Goal: Task Accomplishment & Management: Use online tool/utility

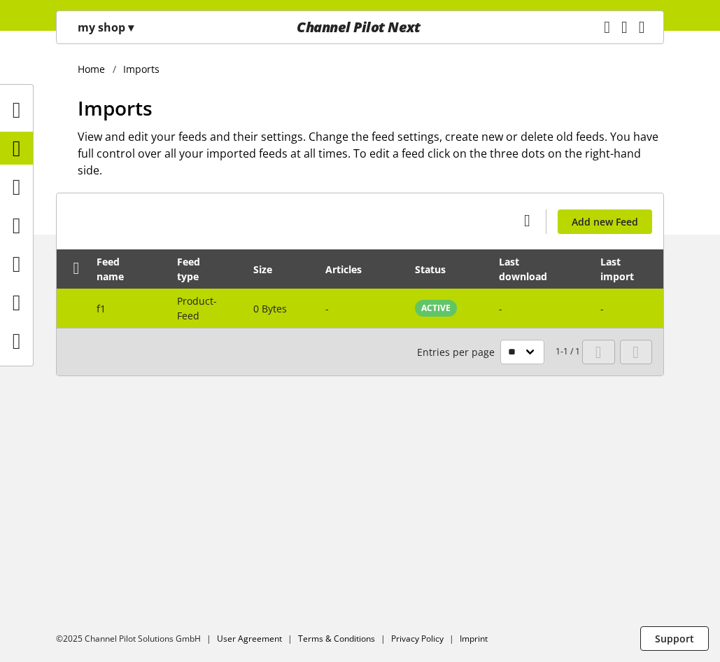
scroll to position [46, 0]
click at [522, 288] on td "-" at bounding box center [542, 307] width 102 height 39
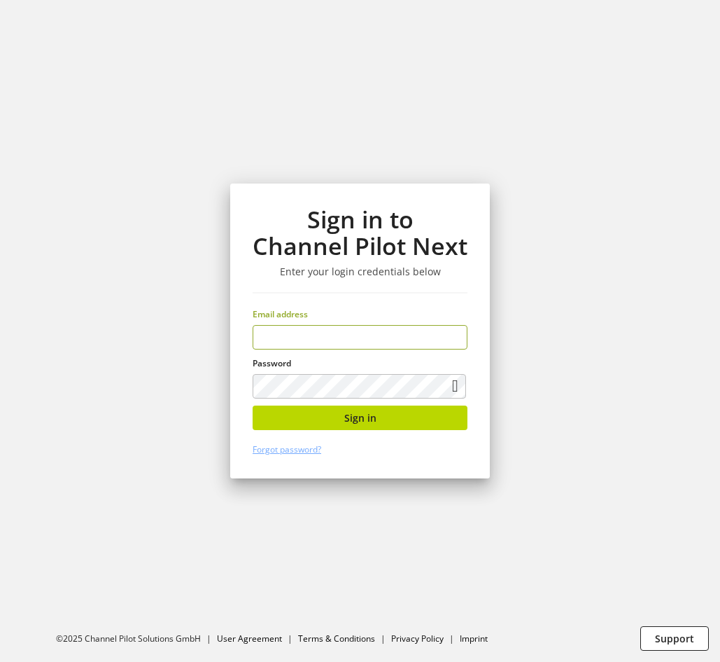
click at [331, 335] on input "email" at bounding box center [360, 337] width 215 height 25
type input "**********"
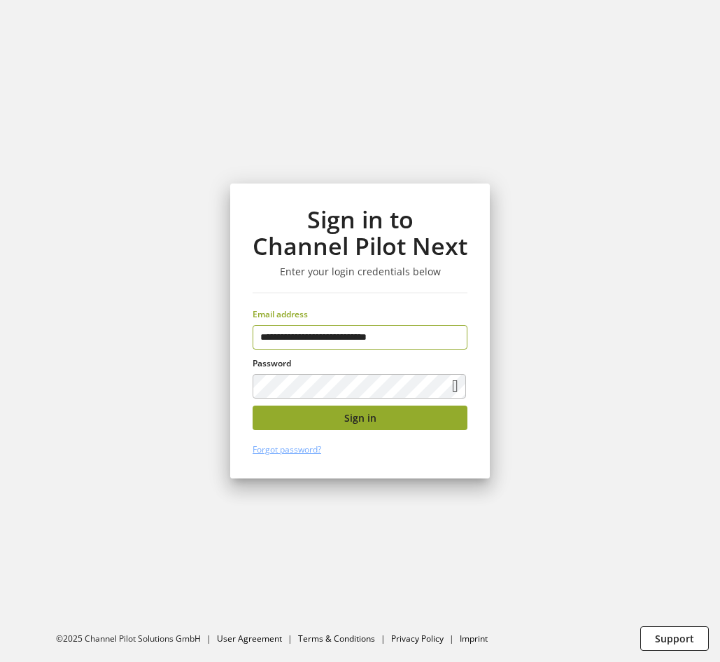
click at [343, 421] on button "Sign in" at bounding box center [360, 417] width 215 height 25
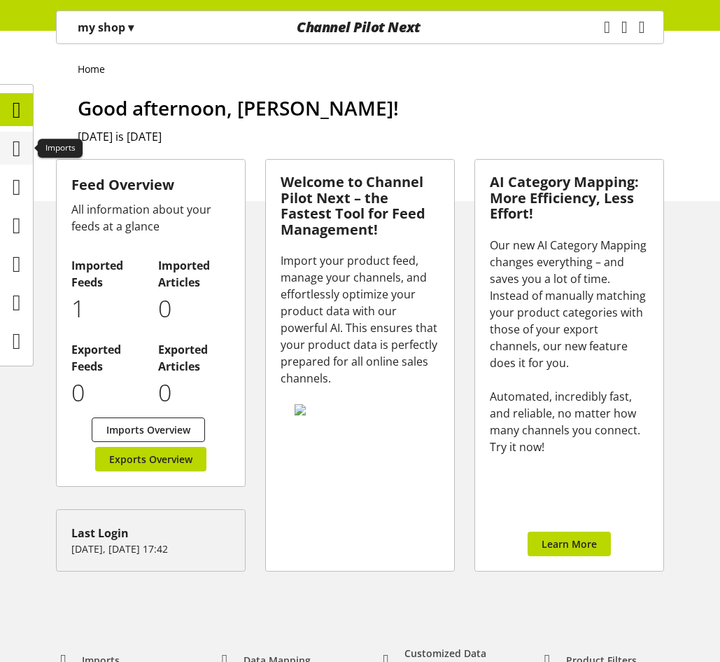
click at [13, 155] on icon at bounding box center [17, 148] width 8 height 28
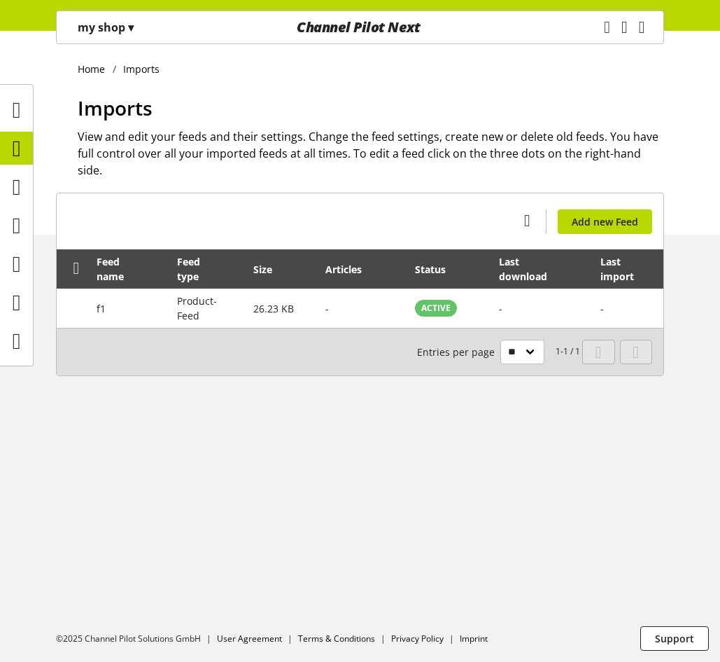
click at [597, 22] on div "Task manager Help center [PERSON_NAME] [PERSON_NAME][EMAIL_ADDRESS][PERSON_NAME…" at bounding box center [630, 27] width 67 height 32
click at [600, 25] on icon "main navigation" at bounding box center [607, 28] width 14 height 26
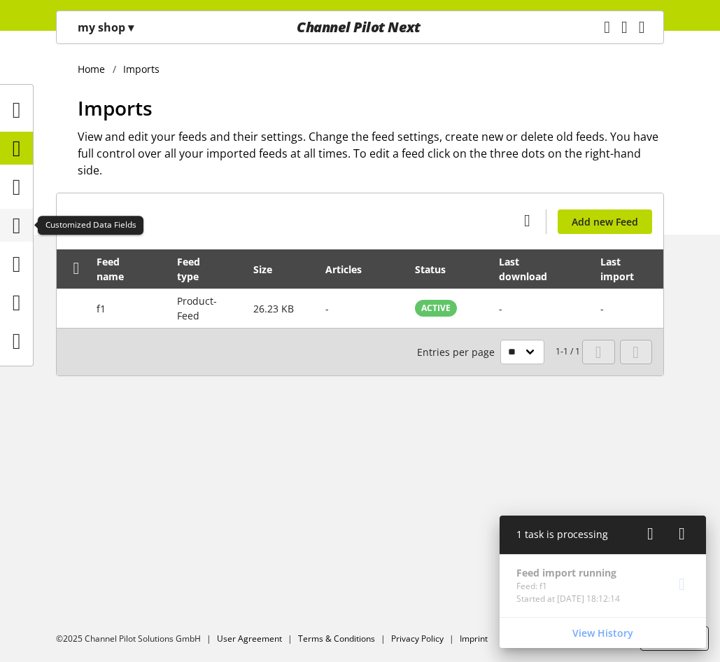
click at [13, 225] on icon at bounding box center [17, 225] width 8 height 28
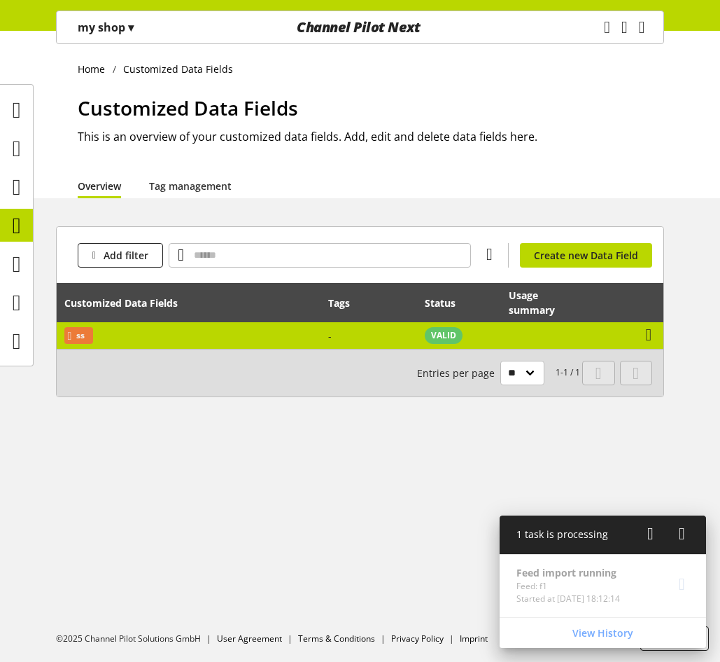
click at [319, 339] on td "ss" at bounding box center [189, 335] width 264 height 27
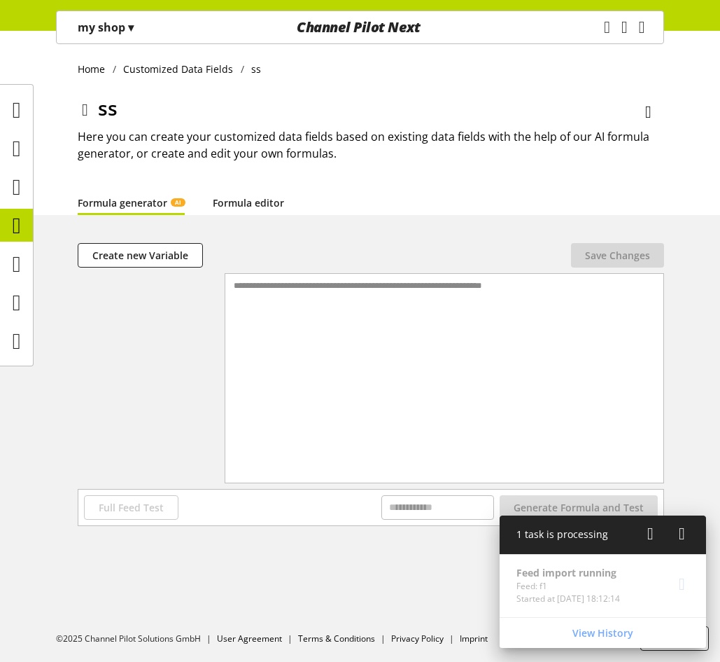
click at [246, 204] on link "Formula editor" at bounding box center [248, 202] width 71 height 15
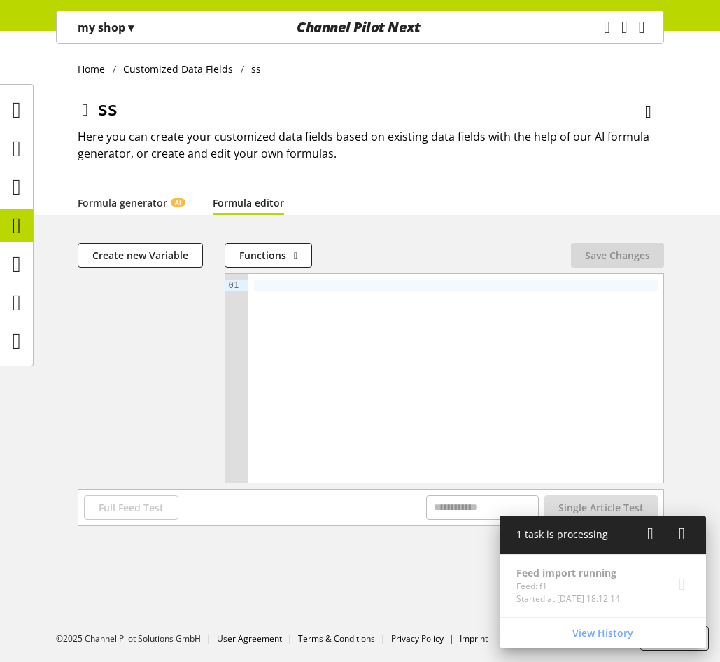
click at [265, 284] on div at bounding box center [456, 285] width 404 height 12
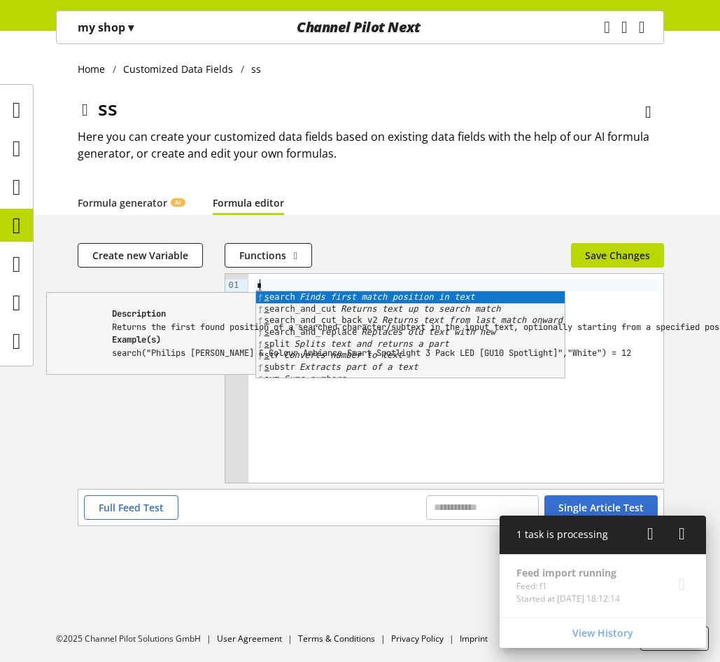
click at [400, 400] on div "*" at bounding box center [456, 378] width 415 height 209
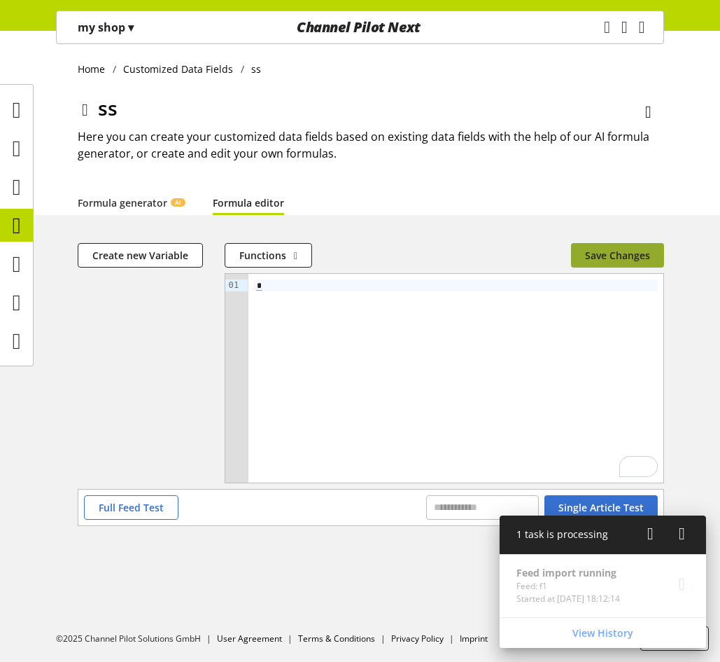
click at [606, 257] on span "Save Changes" at bounding box center [617, 255] width 65 height 15
